Goal: Use online tool/utility: Use online tool/utility

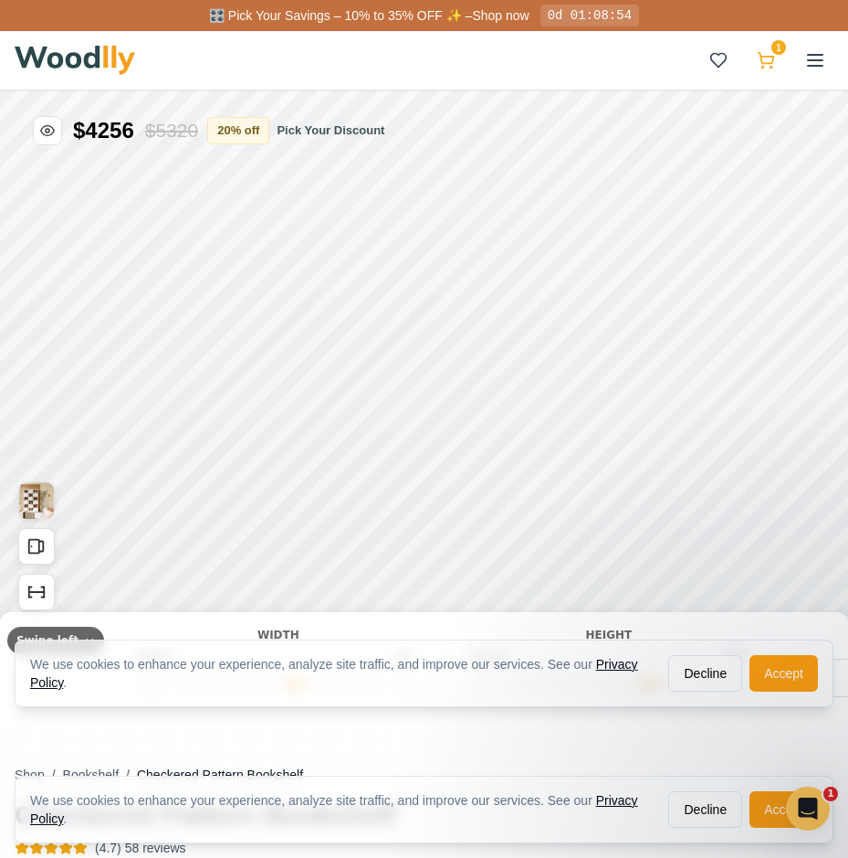
type input "50"
type input "6"
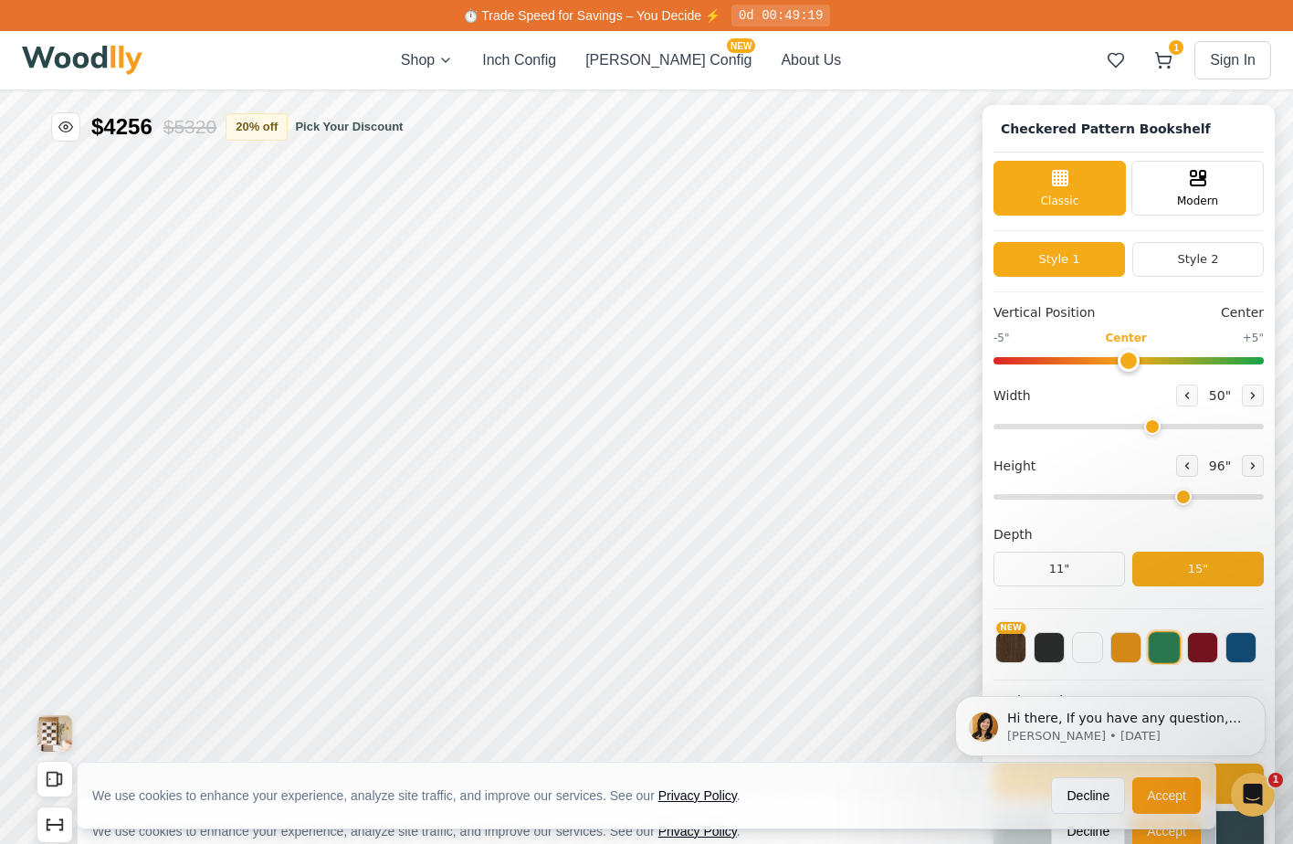
drag, startPoint x: 2298, startPoint y: 1332, endPoint x: 2279, endPoint y: 1332, distance: 19.2
type input "0"
click at [861, 249] on input "range" at bounding box center [1282, 246] width 270 height 5
click at [861, 304] on input "range" at bounding box center [1224, 301] width 270 height 5
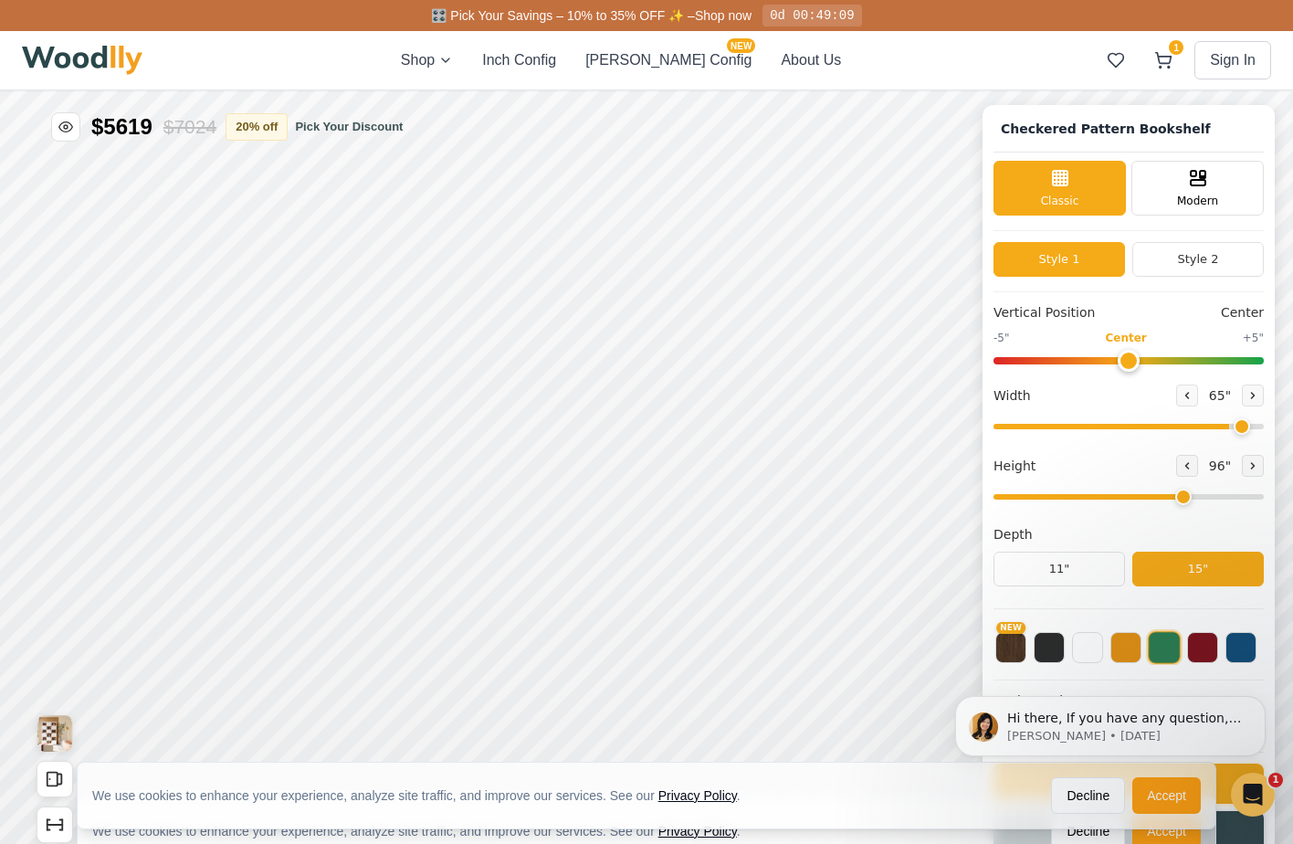
drag, startPoint x: 2638, startPoint y: 998, endPoint x: 2664, endPoint y: 997, distance: 26.5
type input "72"
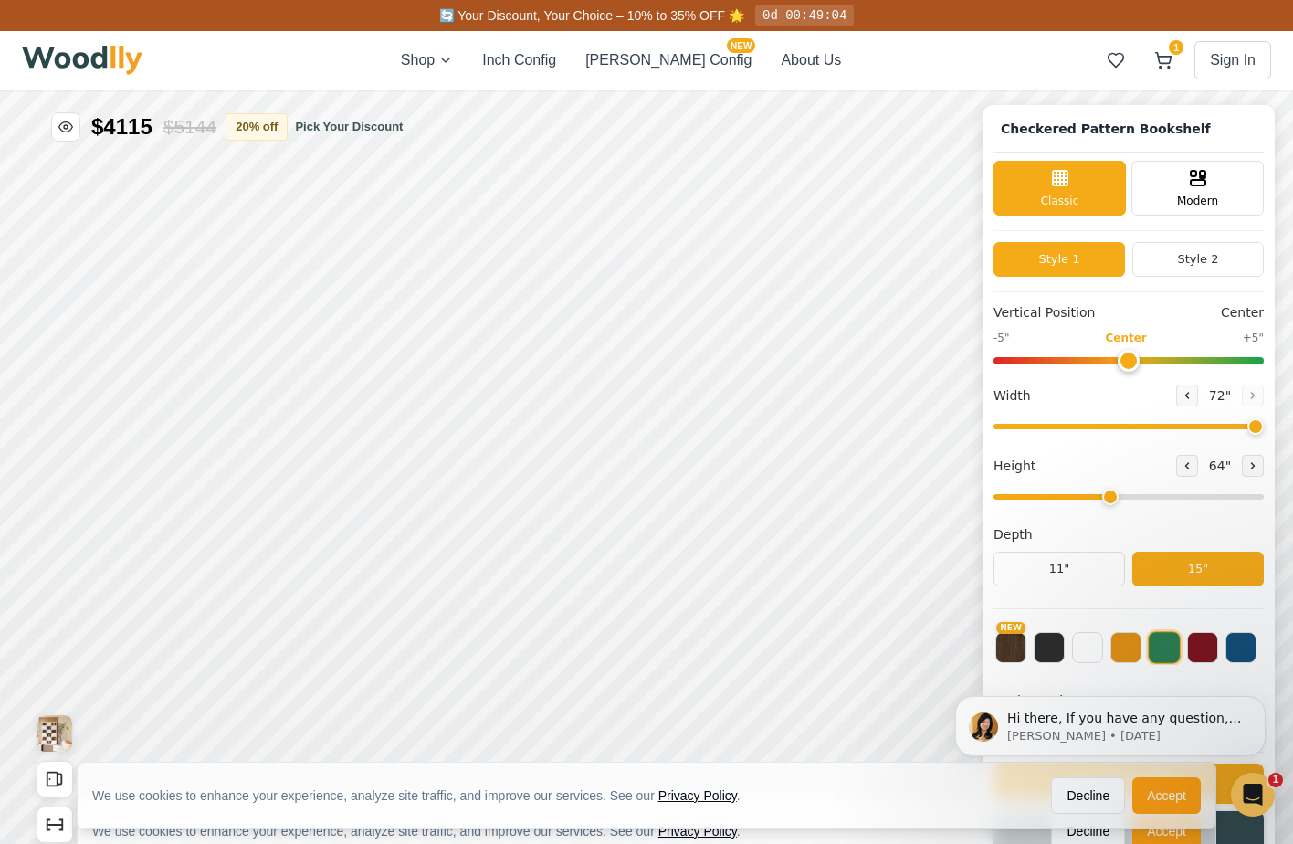
drag, startPoint x: 1865, startPoint y: 1648, endPoint x: 1846, endPoint y: 1647, distance: 19.2
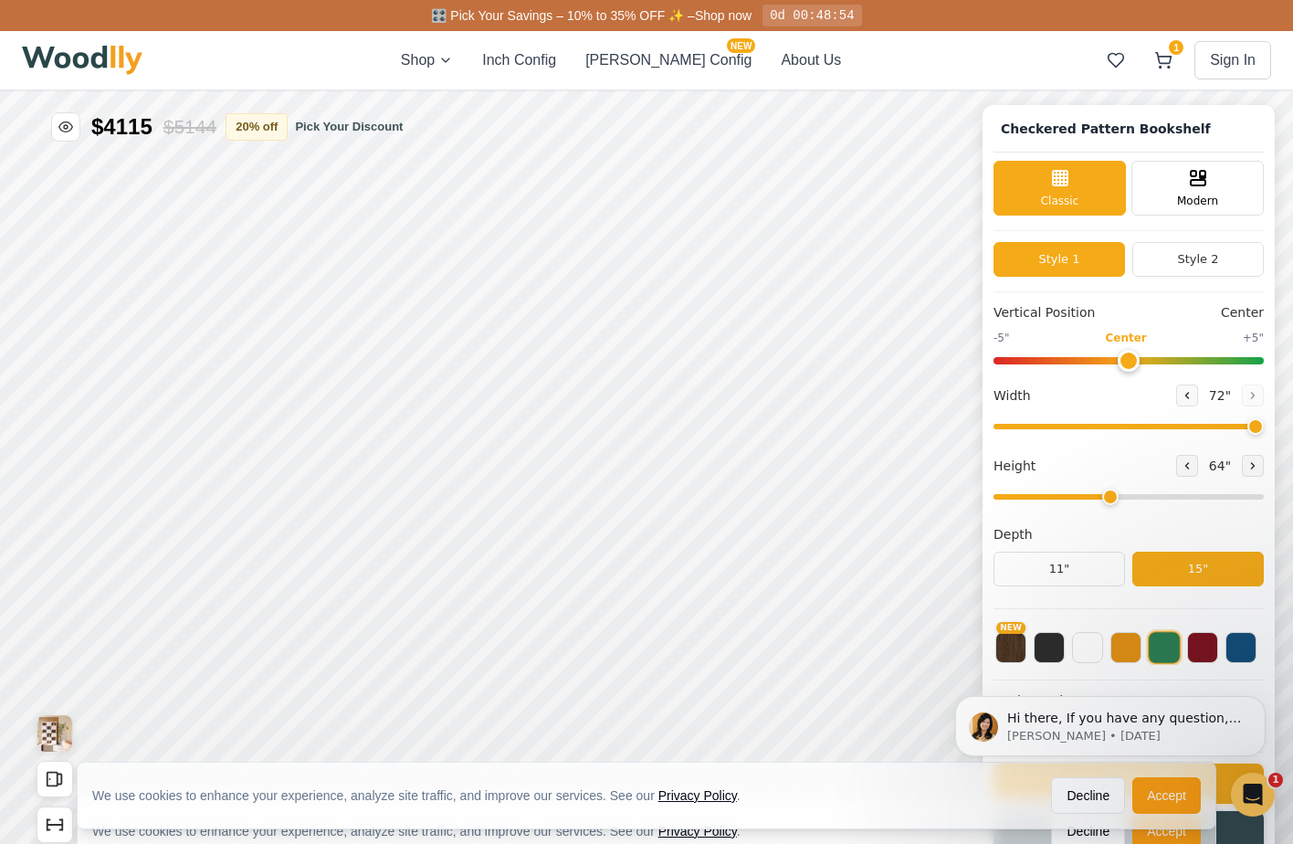
drag, startPoint x: 1143, startPoint y: 1327, endPoint x: 1158, endPoint y: 1326, distance: 14.6
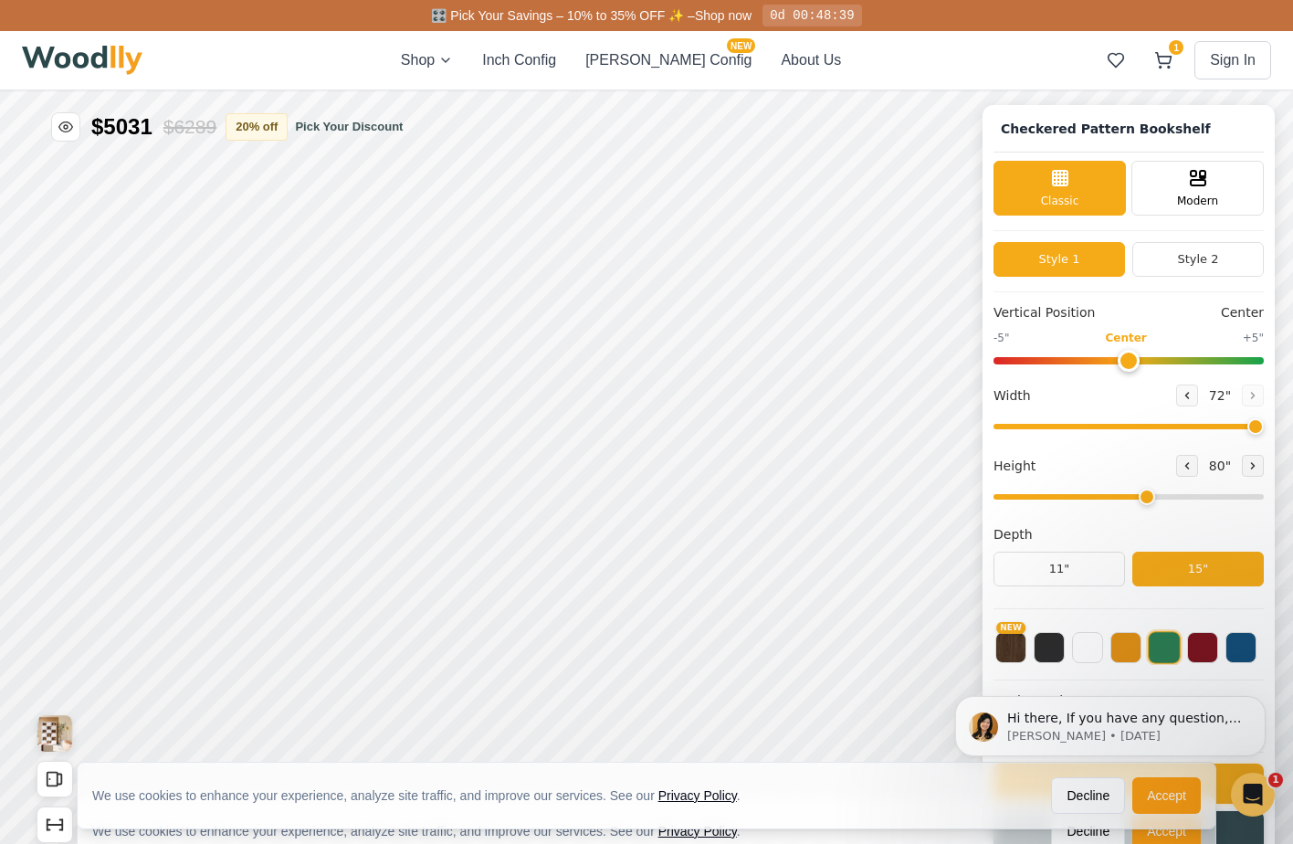
drag, startPoint x: 1785, startPoint y: 1652, endPoint x: 1765, endPoint y: 1652, distance: 20.1
type input "4"
